Goal: Find specific page/section: Find specific page/section

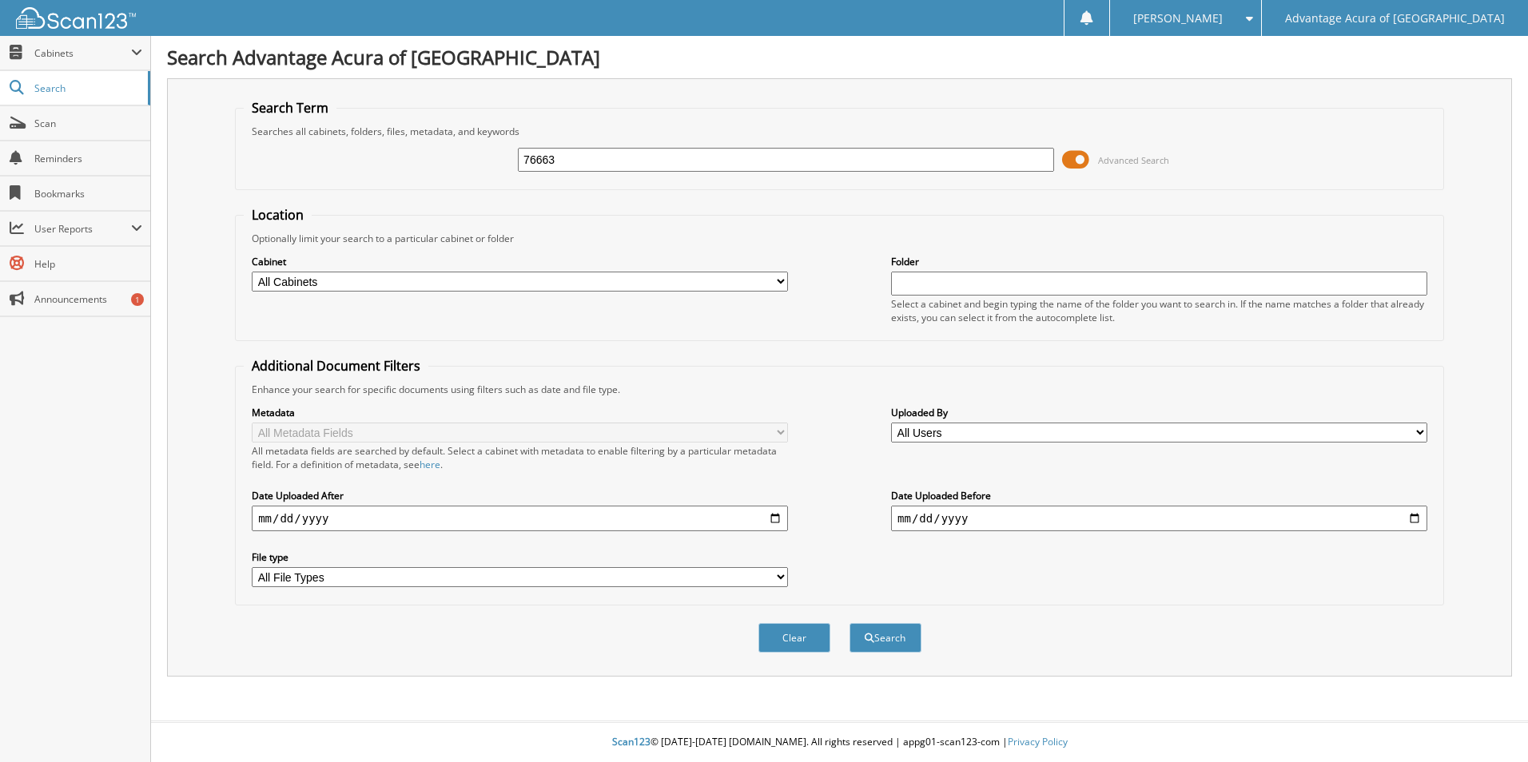
type input "76663"
click at [849, 623] on button "Search" at bounding box center [885, 638] width 72 height 30
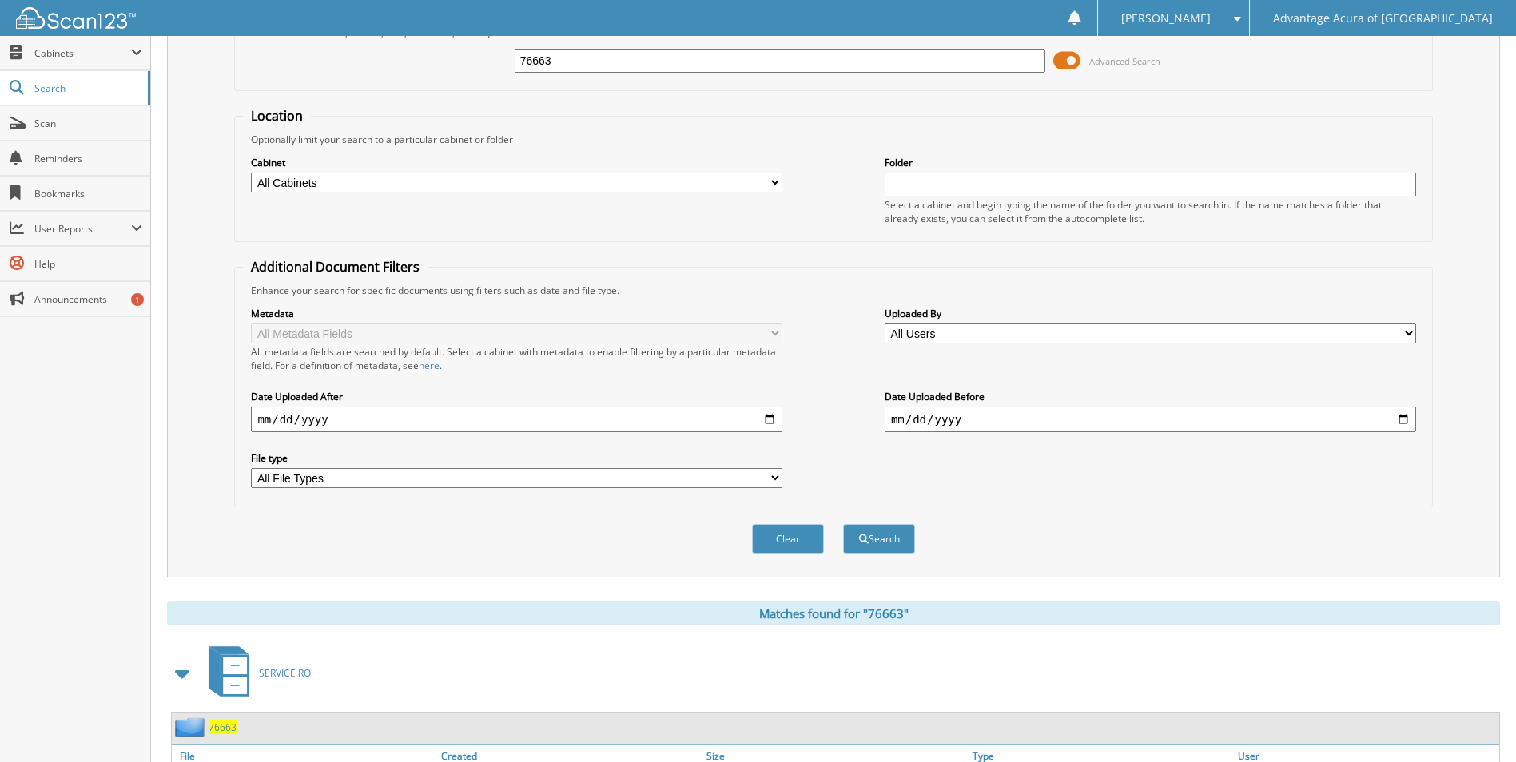
scroll to position [229, 0]
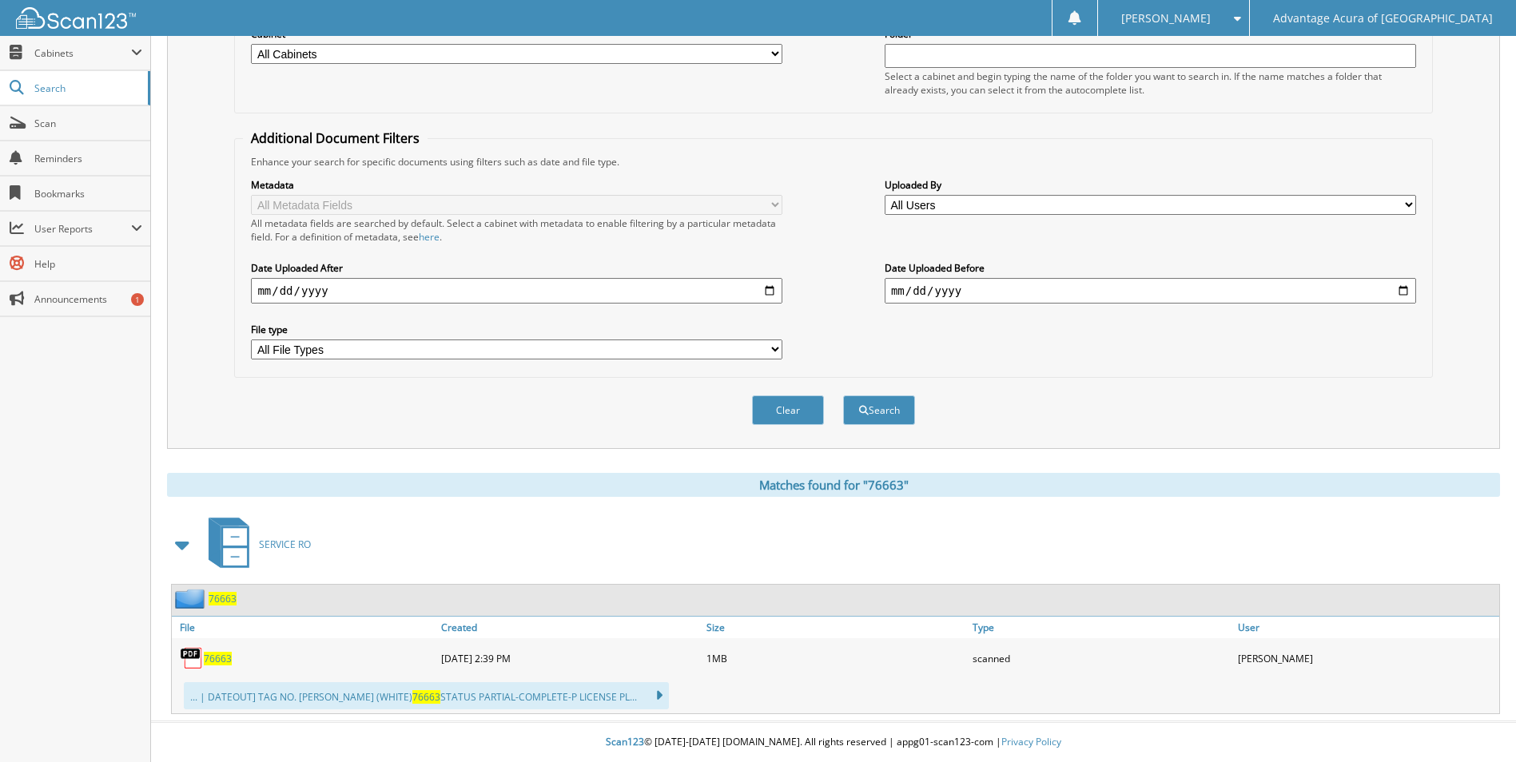
click at [206, 652] on span "76663" at bounding box center [218, 659] width 28 height 14
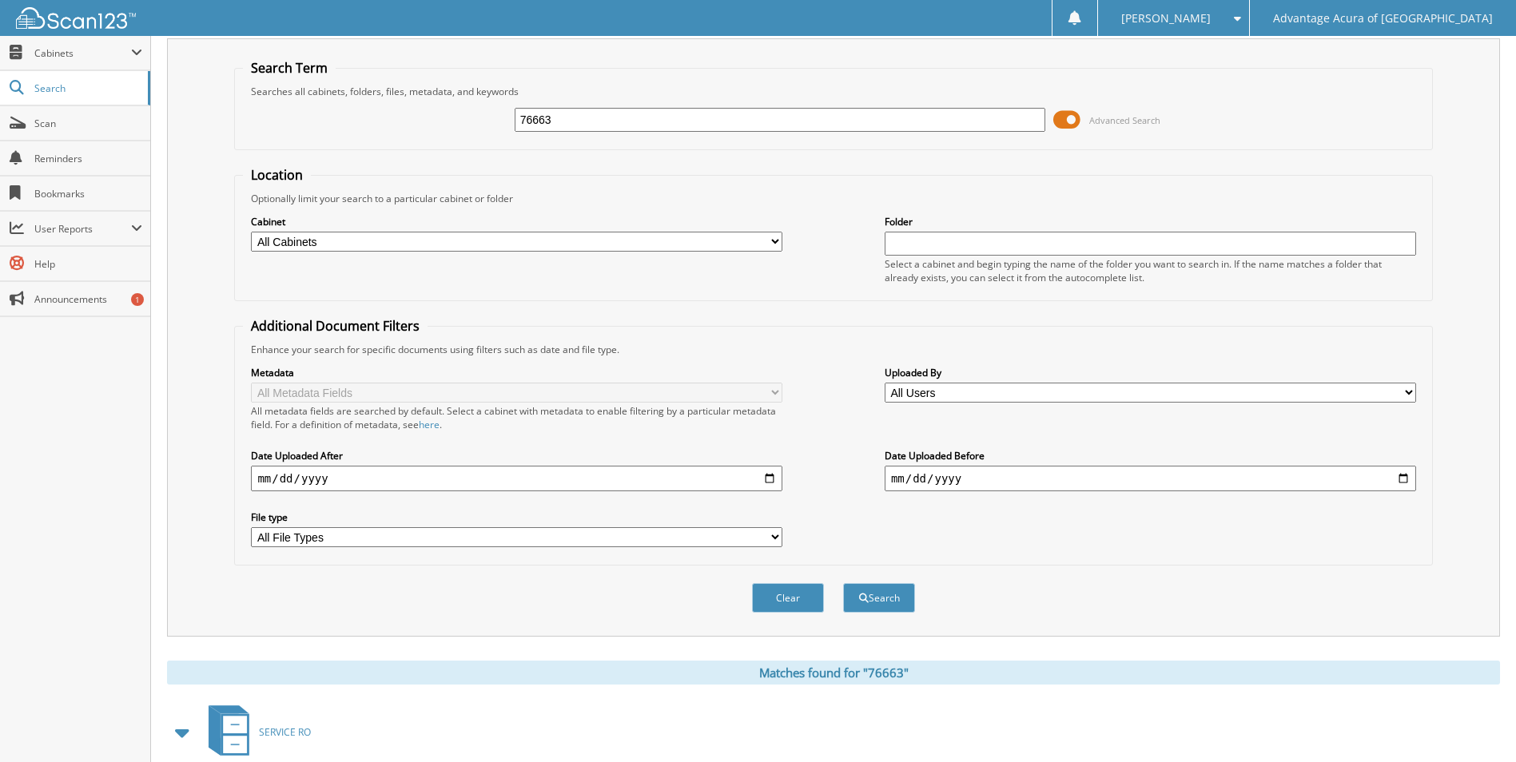
scroll to position [0, 0]
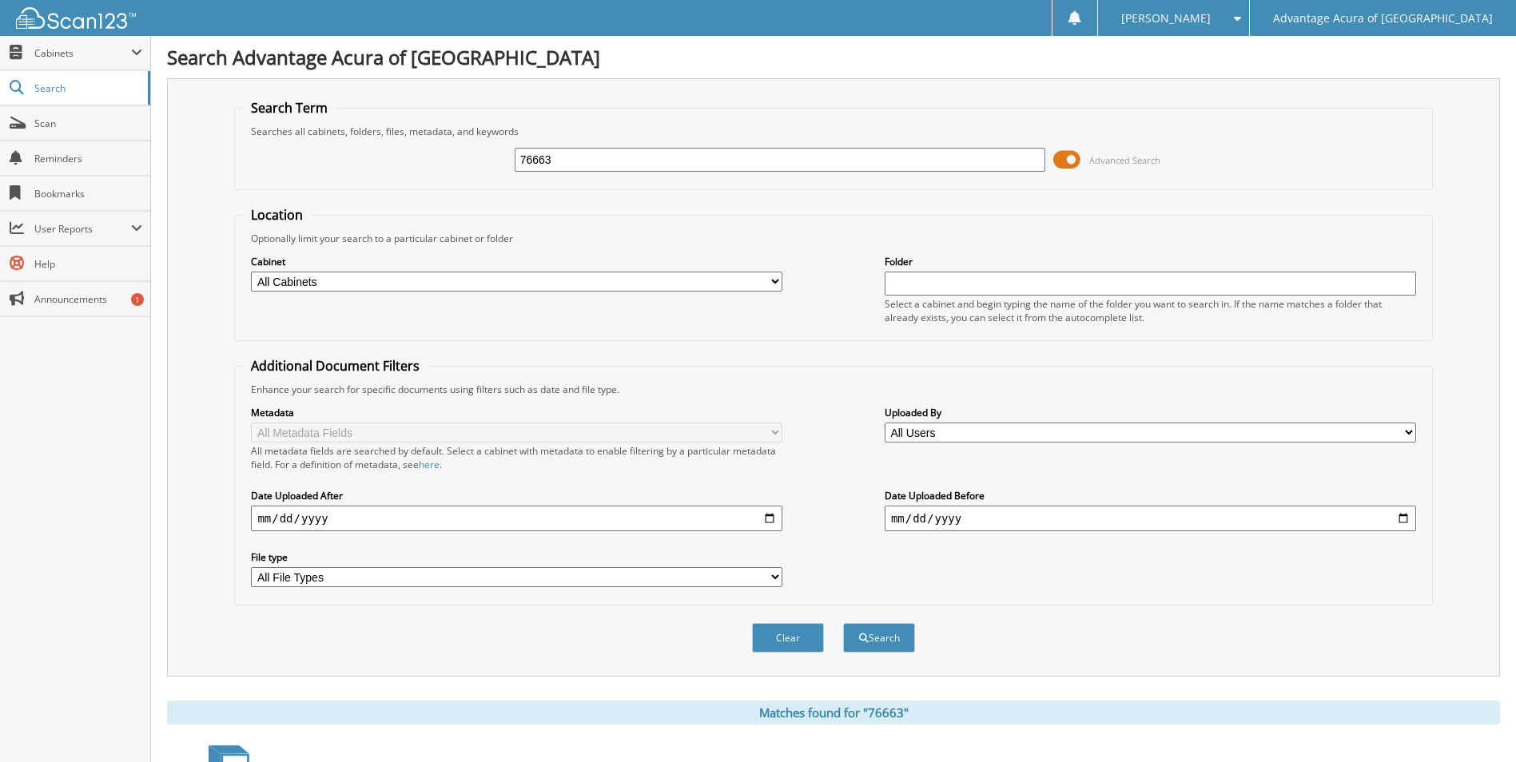
drag, startPoint x: 471, startPoint y: 165, endPoint x: 215, endPoint y: 197, distance: 258.4
click at [257, 189] on fieldset "Search Term Searches all cabinets, folders, files, metadata, and keywords 76663…" at bounding box center [833, 144] width 1198 height 91
type input "76664"
click at [843, 623] on button "Search" at bounding box center [879, 638] width 72 height 30
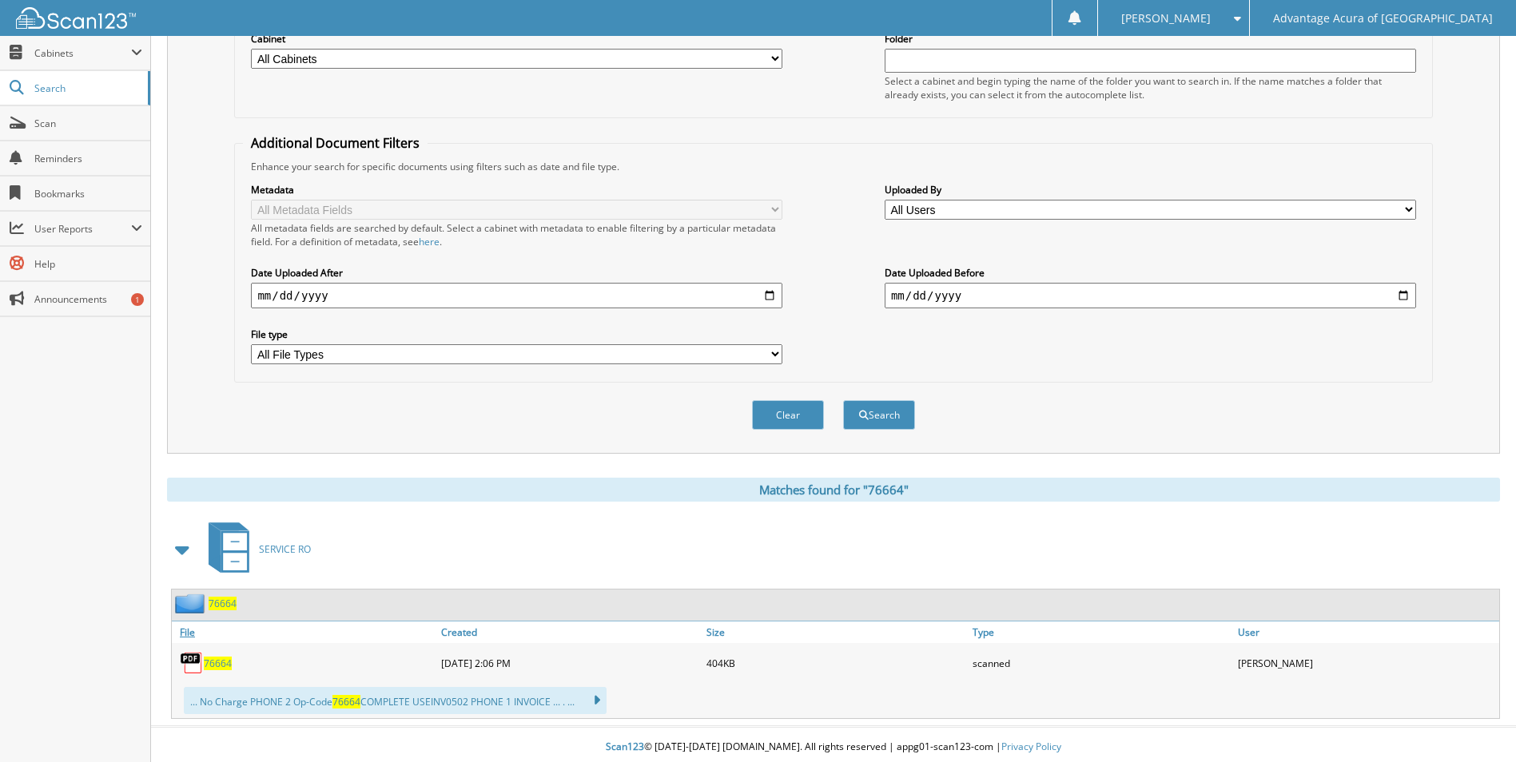
scroll to position [229, 0]
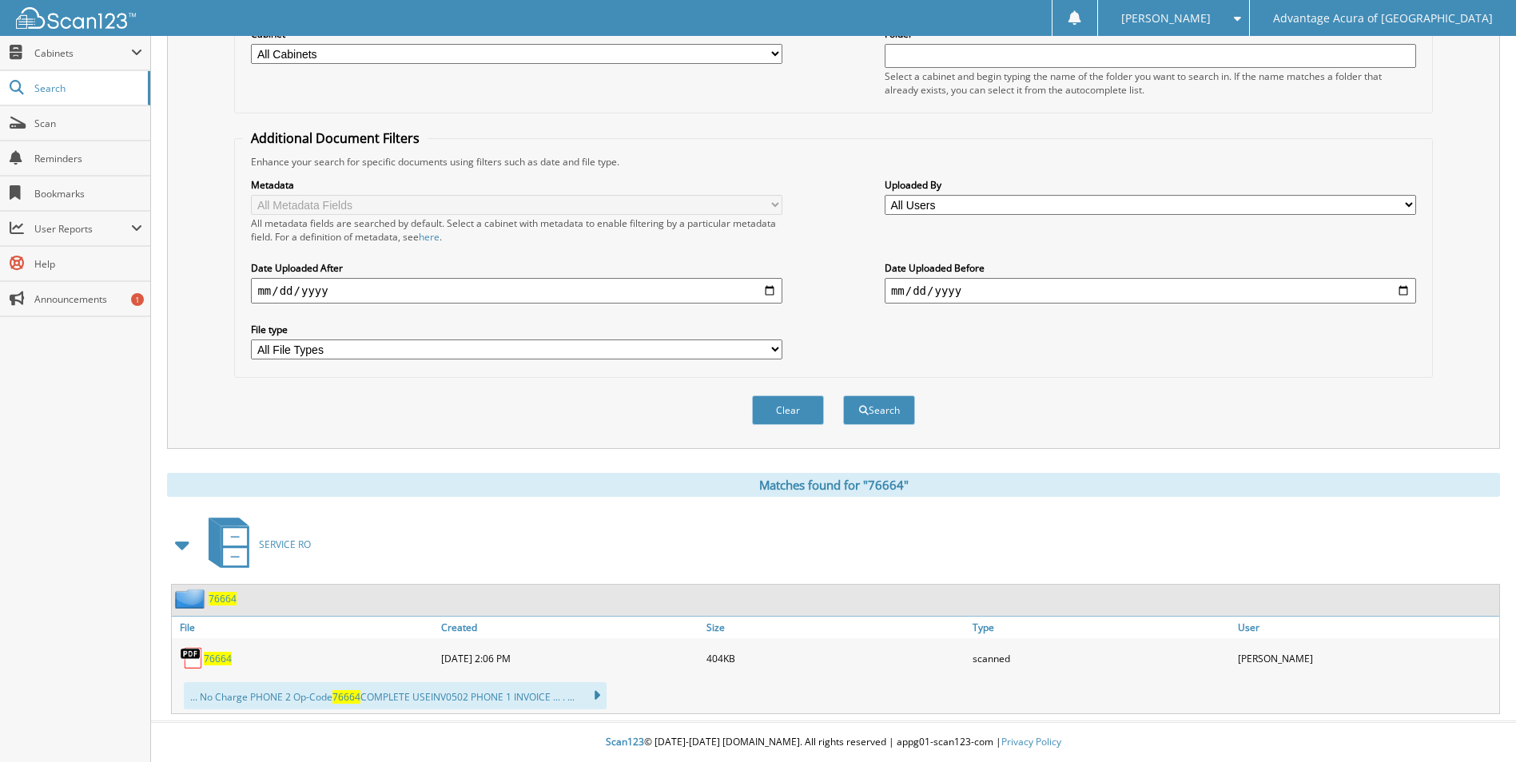
click at [209, 654] on span "76664" at bounding box center [218, 659] width 28 height 14
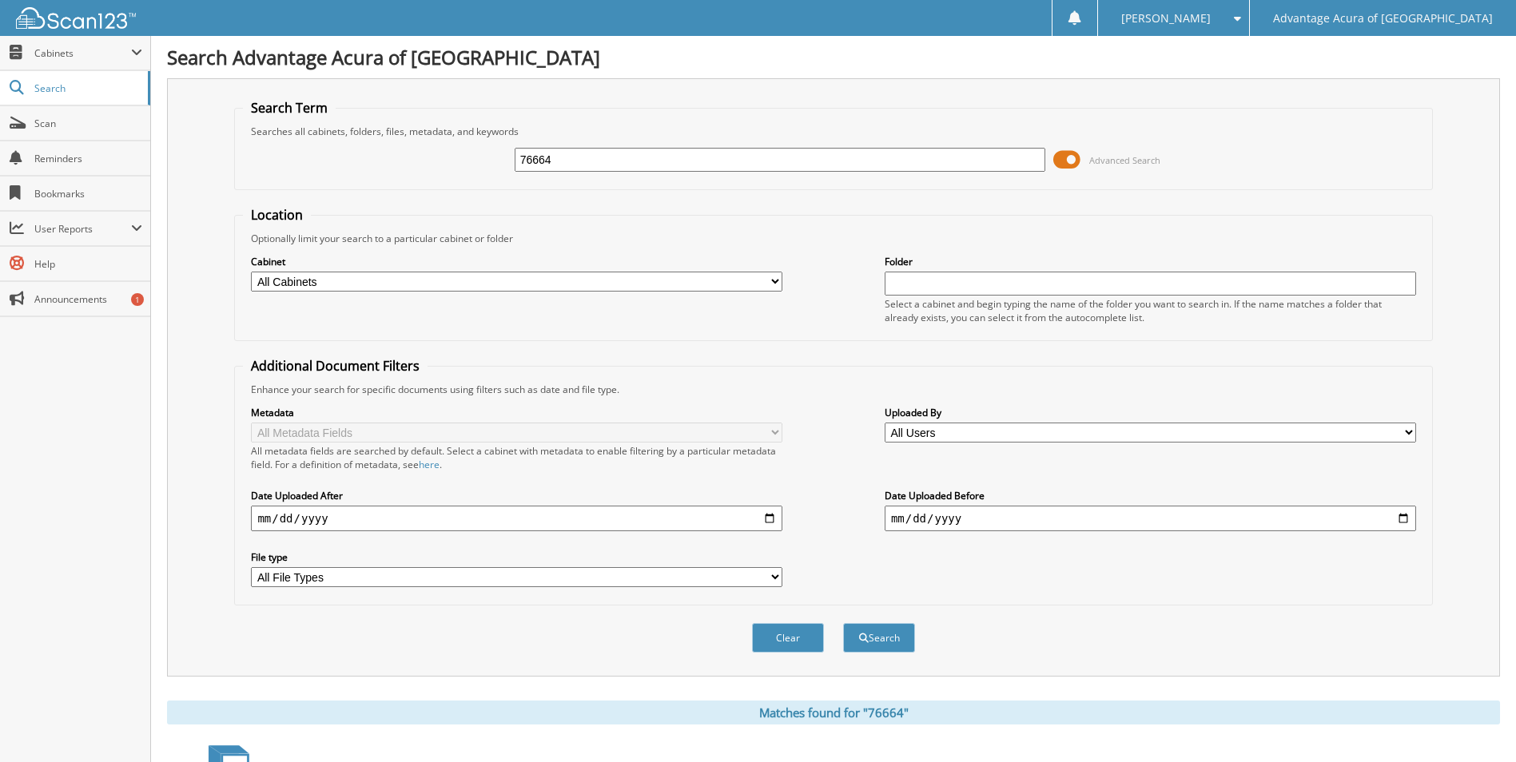
drag, startPoint x: 599, startPoint y: 163, endPoint x: -125, endPoint y: 230, distance: 727.1
click at [0, 230] on html "Patrick Q. Settings Logout Advantage Acura of Naperville Close Cabinets My Comp…" at bounding box center [758, 495] width 1516 height 990
type input "77126"
click at [843, 623] on button "Search" at bounding box center [879, 638] width 72 height 30
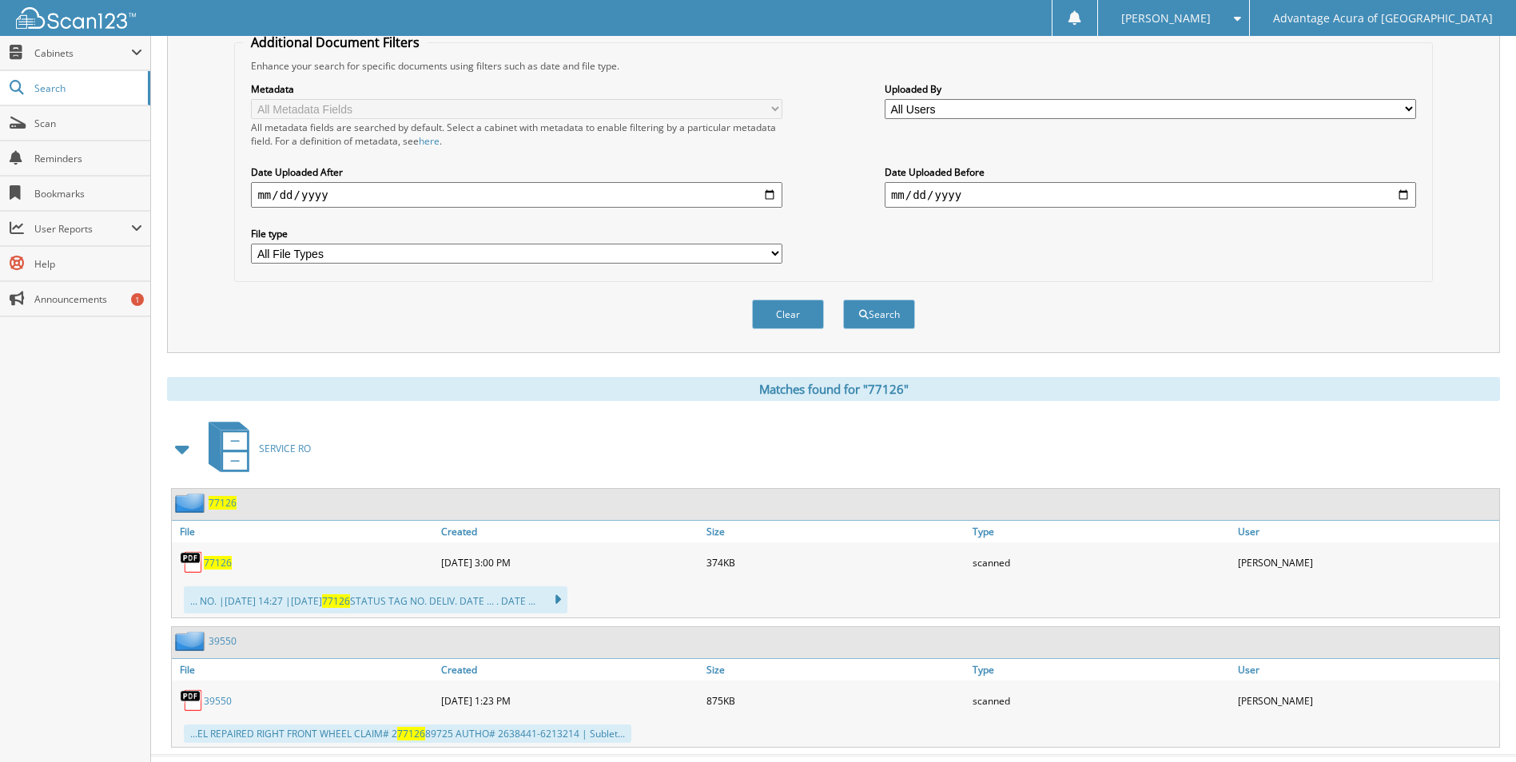
scroll to position [358, 0]
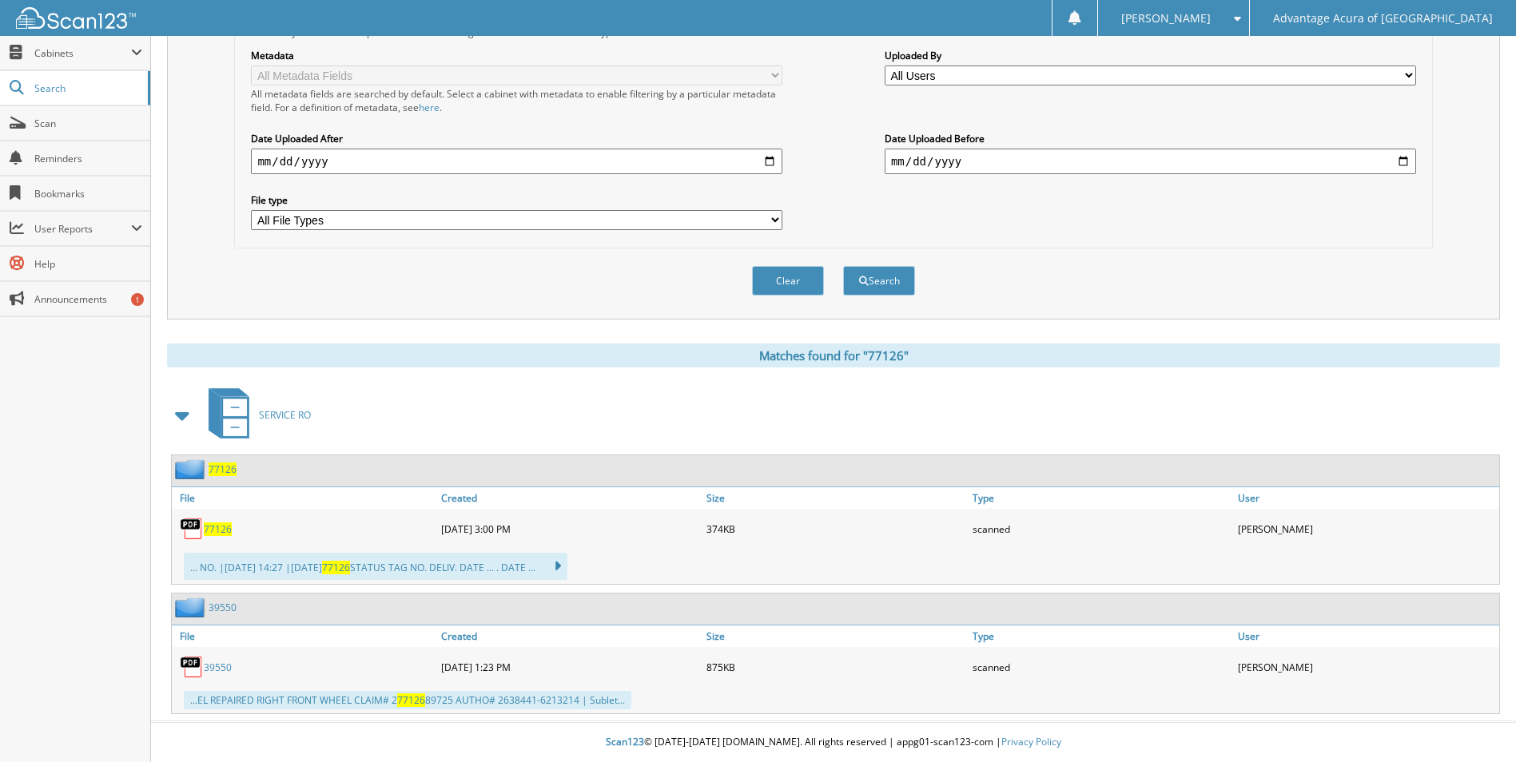
click at [223, 528] on span "77126" at bounding box center [218, 530] width 28 height 14
